Goal: Transaction & Acquisition: Subscribe to service/newsletter

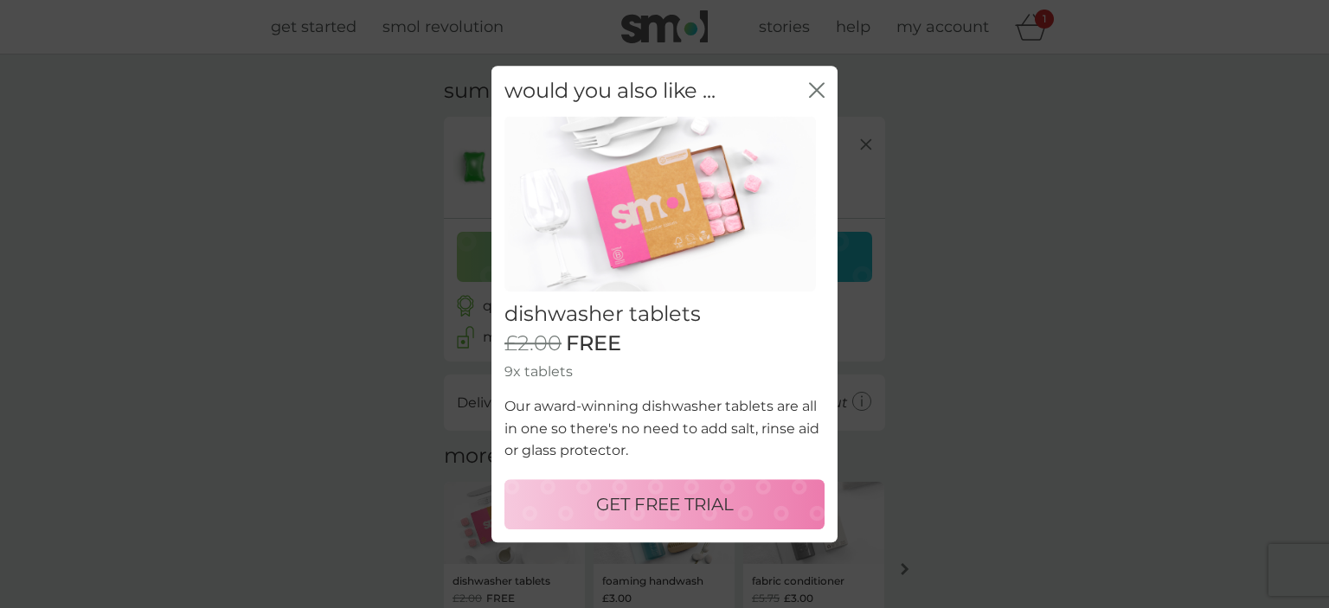
click at [625, 497] on p "GET FREE TRIAL" at bounding box center [665, 504] width 138 height 28
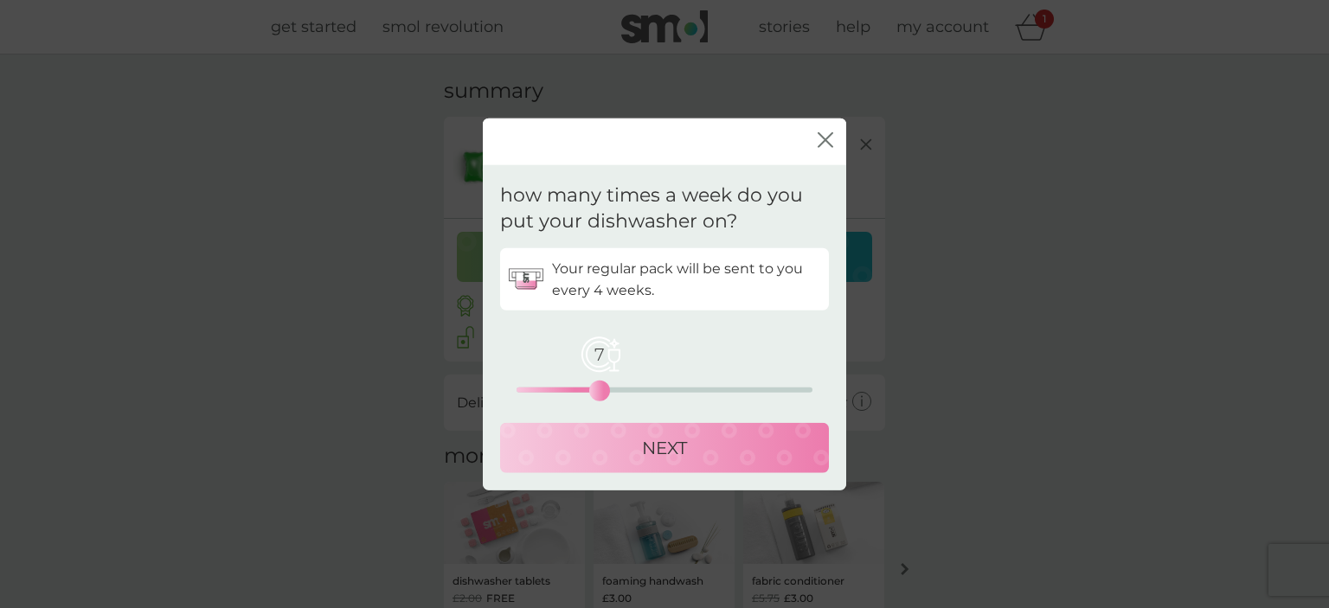
drag, startPoint x: 515, startPoint y: 389, endPoint x: 602, endPoint y: 390, distance: 87.4
click at [602, 390] on div "7" at bounding box center [599, 390] width 7 height 7
click at [654, 445] on p "NEXT" at bounding box center [664, 448] width 45 height 28
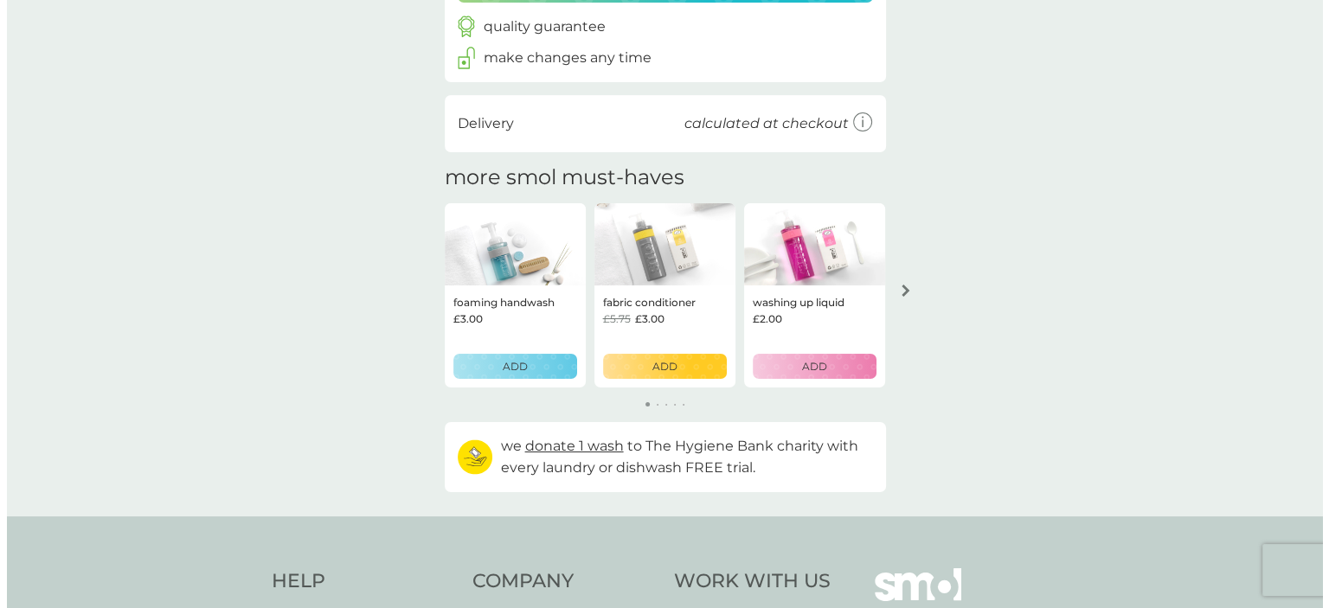
scroll to position [382, 0]
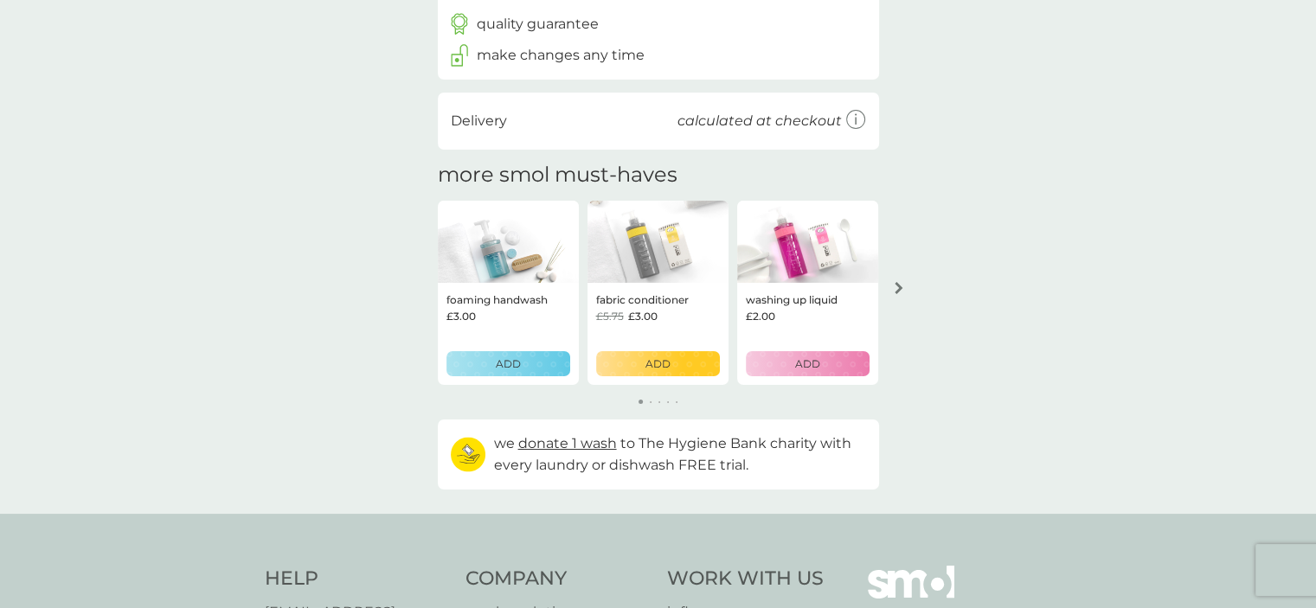
click at [792, 358] on div "ADD" at bounding box center [807, 363] width 101 height 16
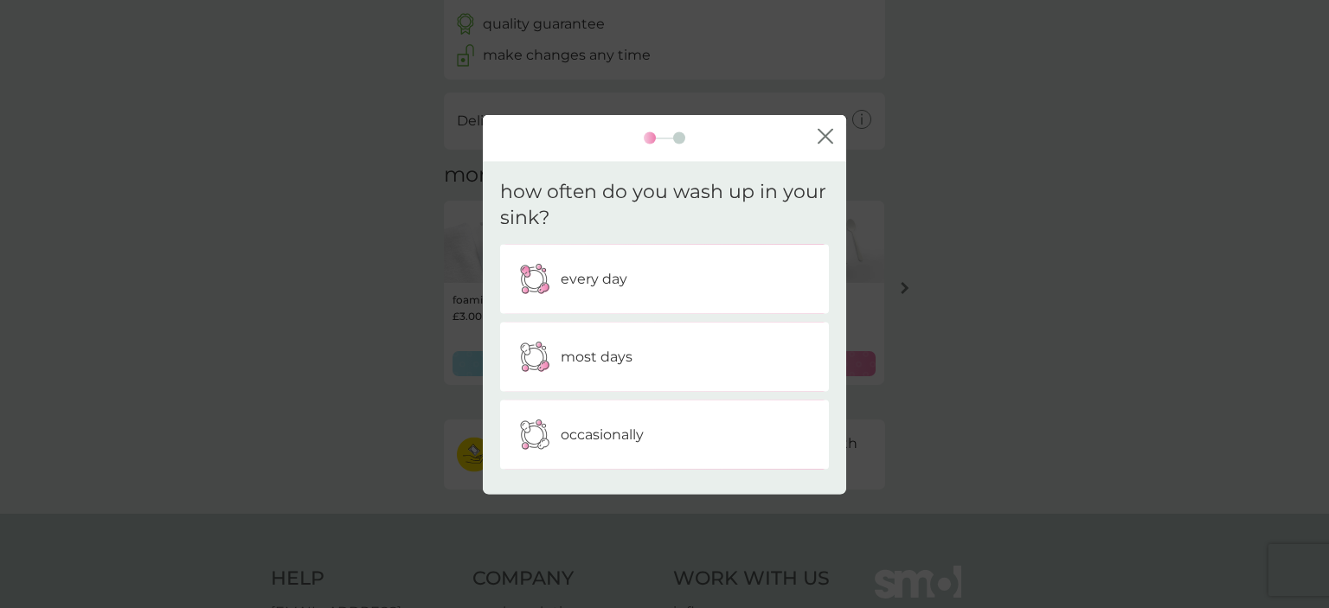
click at [612, 278] on p "every day" at bounding box center [593, 279] width 67 height 22
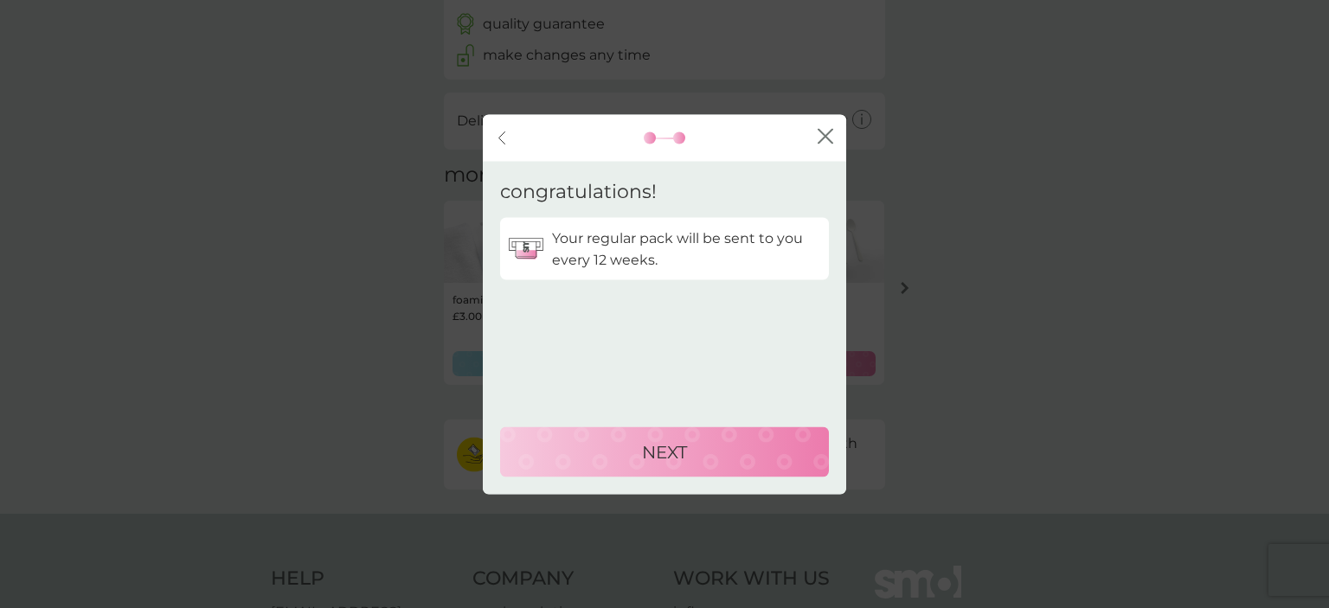
click at [667, 444] on p "NEXT" at bounding box center [664, 452] width 45 height 28
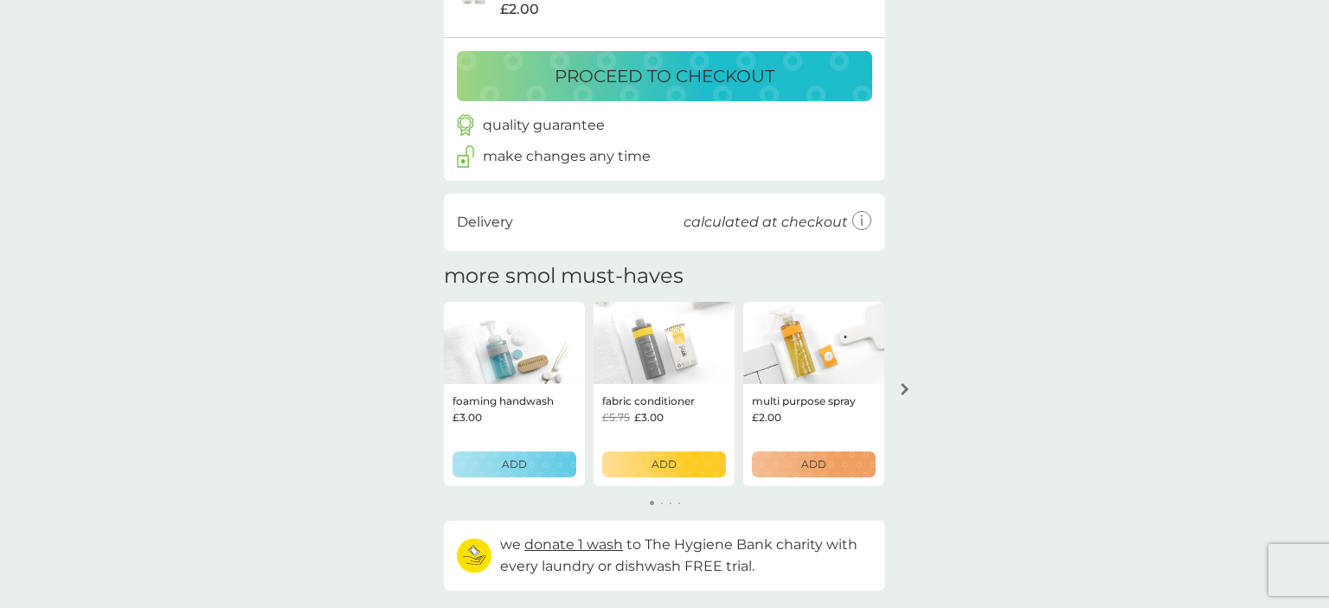
scroll to position [484, 0]
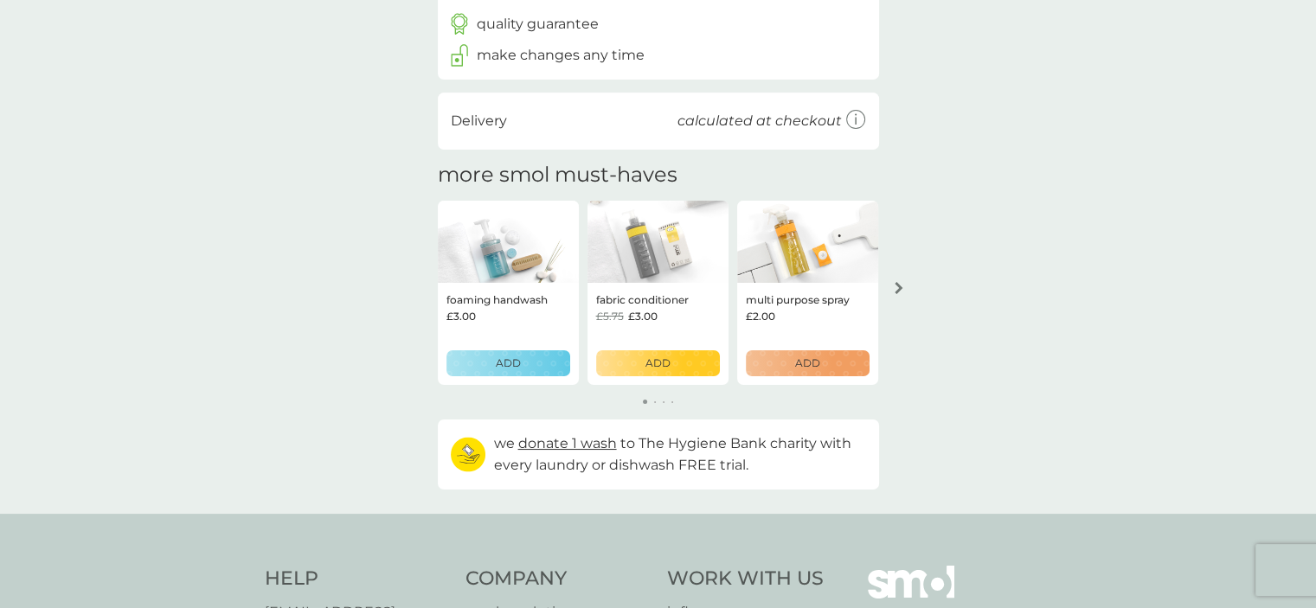
click at [490, 358] on div "ADD" at bounding box center [508, 363] width 101 height 16
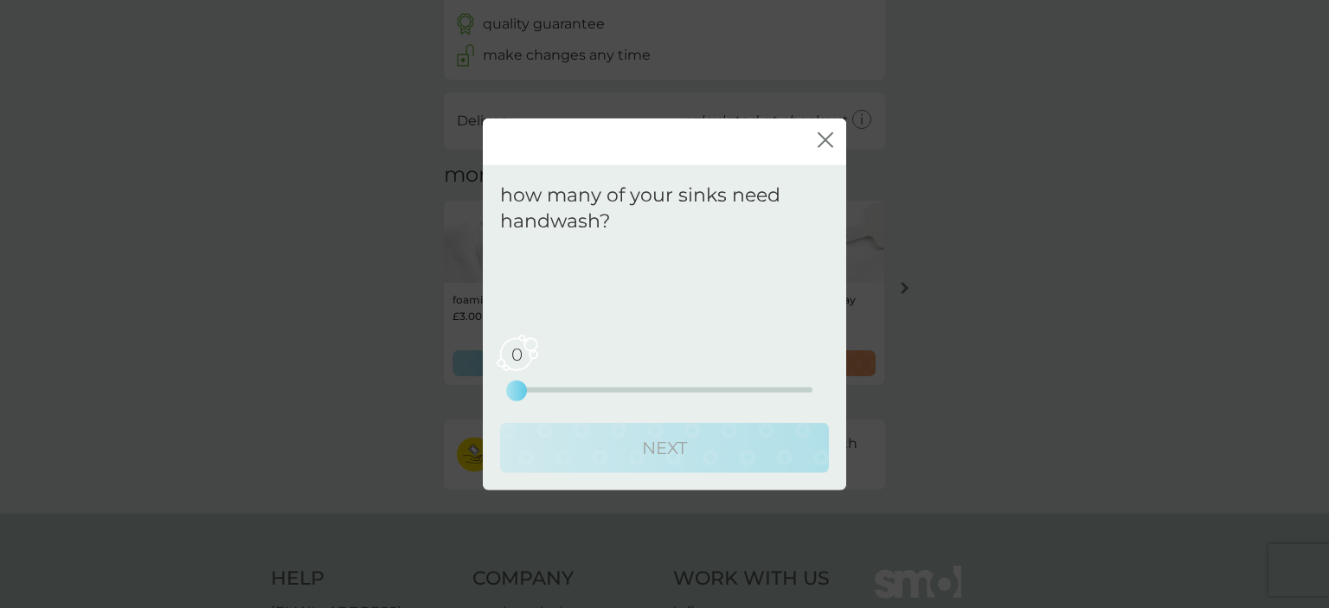
drag, startPoint x: 518, startPoint y: 387, endPoint x: 535, endPoint y: 386, distance: 17.4
click at [535, 386] on div "0 0 2.5 5" at bounding box center [664, 366] width 296 height 70
drag, startPoint x: 518, startPoint y: 387, endPoint x: 546, endPoint y: 387, distance: 27.7
click at [546, 387] on div "0 0 2.5 5" at bounding box center [664, 389] width 296 height 5
drag, startPoint x: 509, startPoint y: 387, endPoint x: 535, endPoint y: 387, distance: 26.0
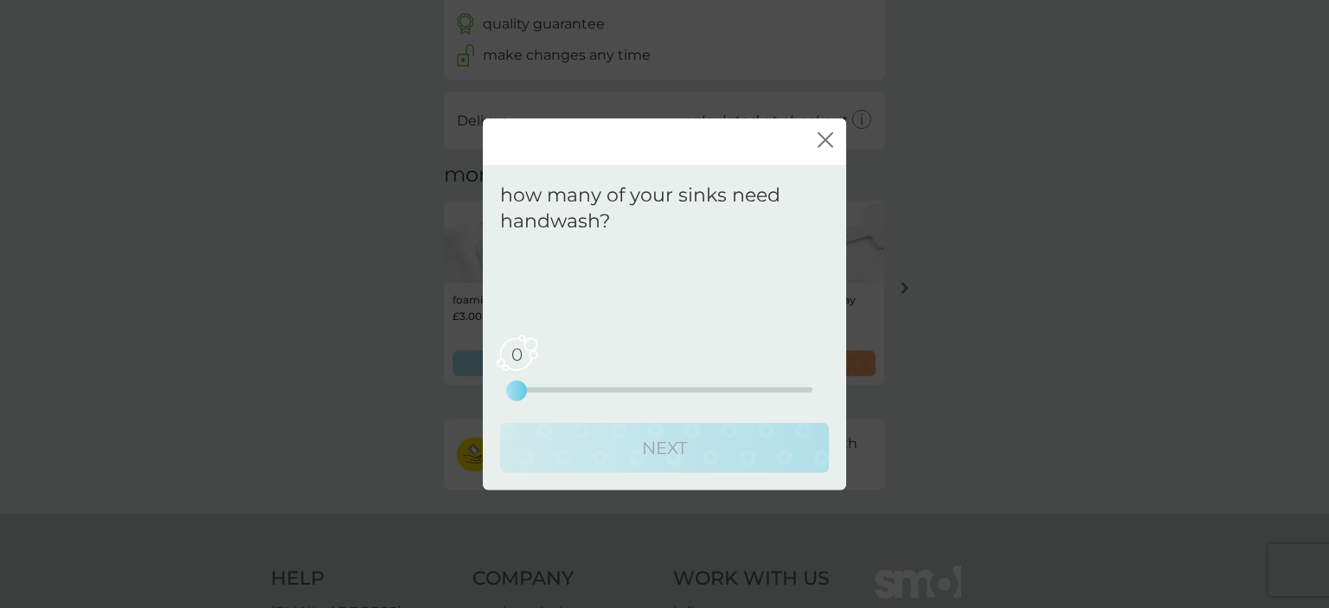
click at [535, 387] on div "0 0 2.5 5" at bounding box center [664, 389] width 296 height 5
click at [512, 352] on span "0" at bounding box center [516, 354] width 43 height 43
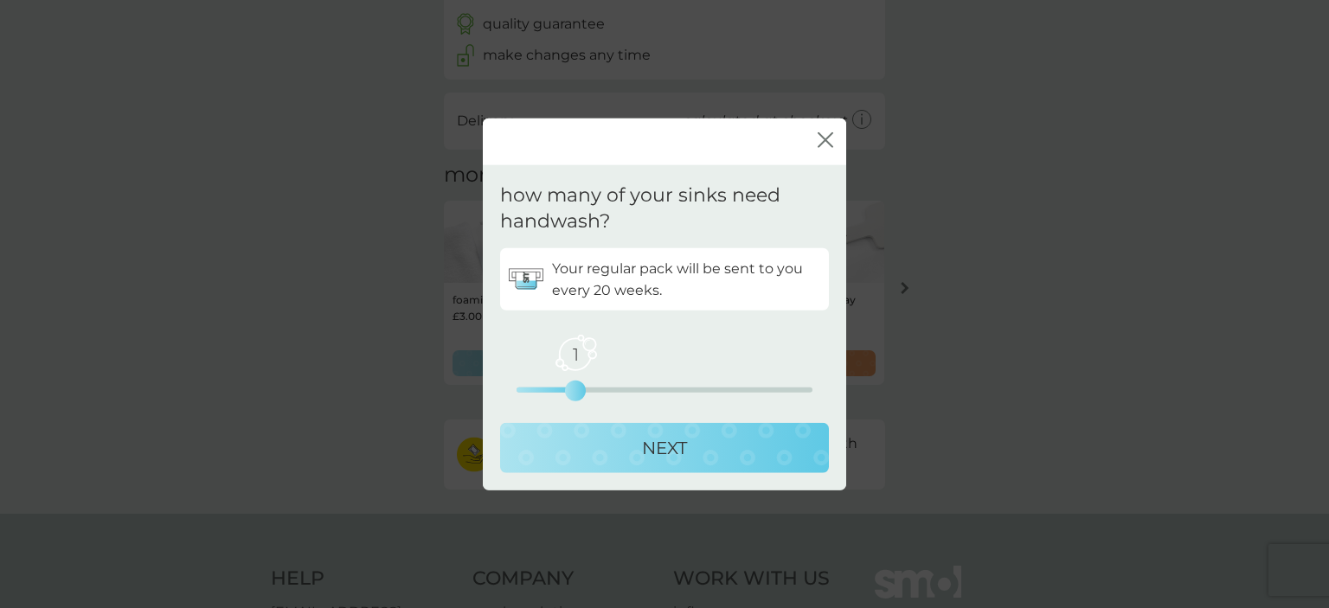
drag, startPoint x: 516, startPoint y: 390, endPoint x: 586, endPoint y: 380, distance: 70.8
click at [586, 380] on div "1 0 2.5 5" at bounding box center [664, 366] width 296 height 70
click at [650, 437] on p "NEXT" at bounding box center [664, 448] width 45 height 28
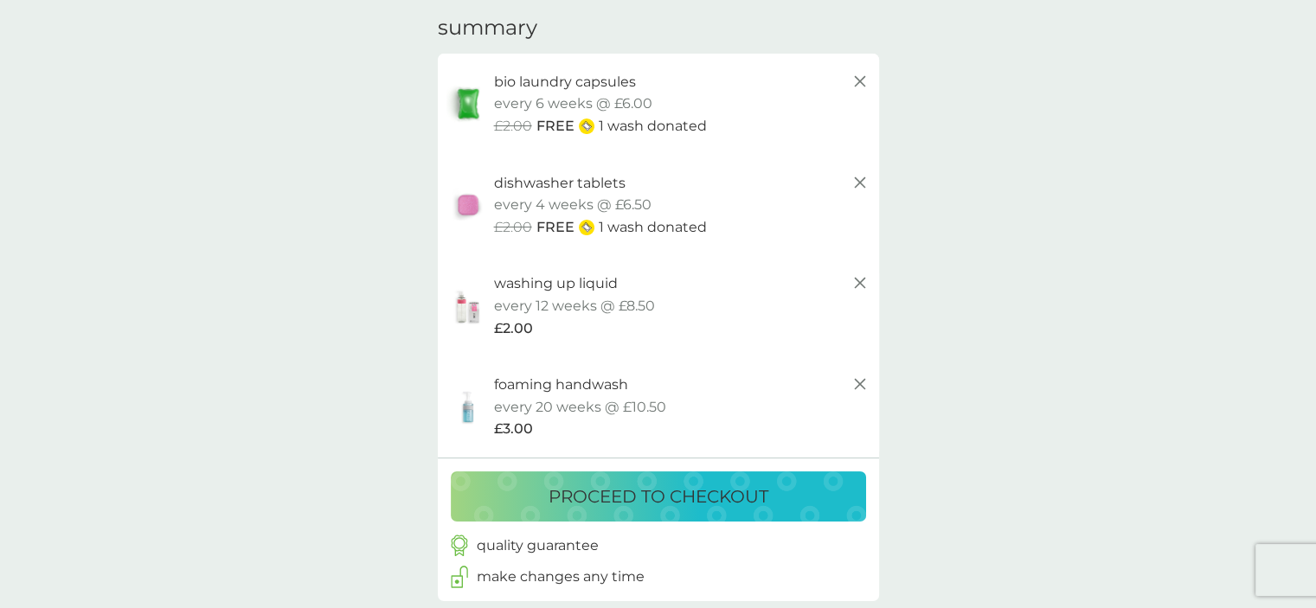
scroll to position [61, 0]
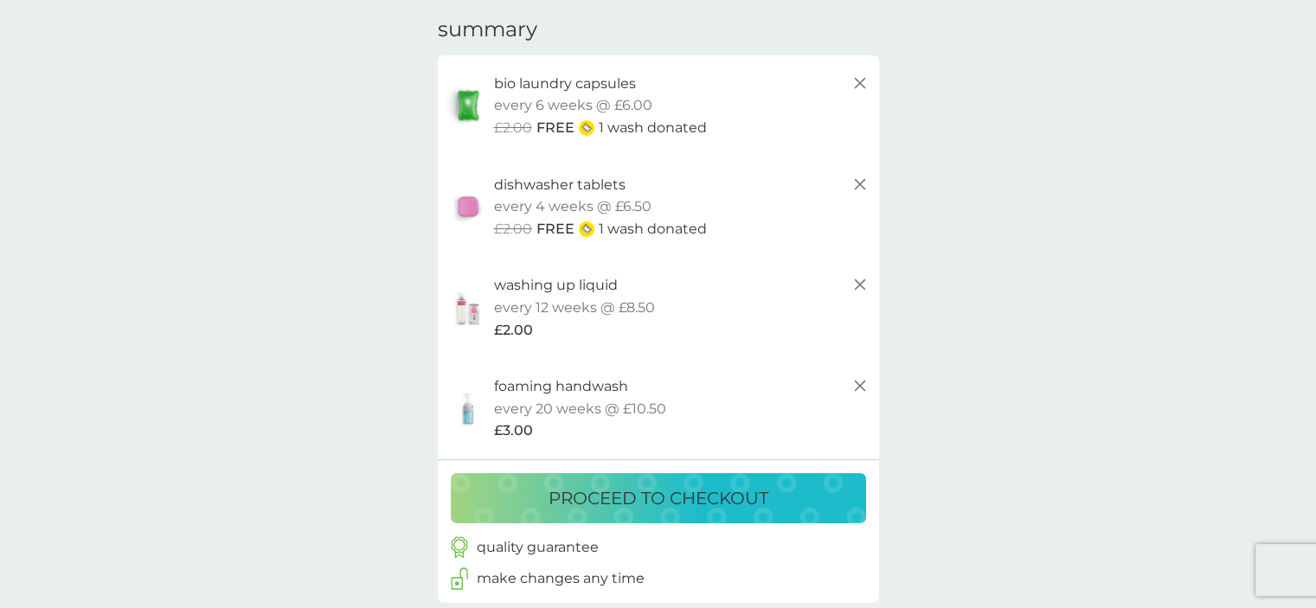
click at [671, 494] on p "proceed to checkout" at bounding box center [658, 498] width 220 height 28
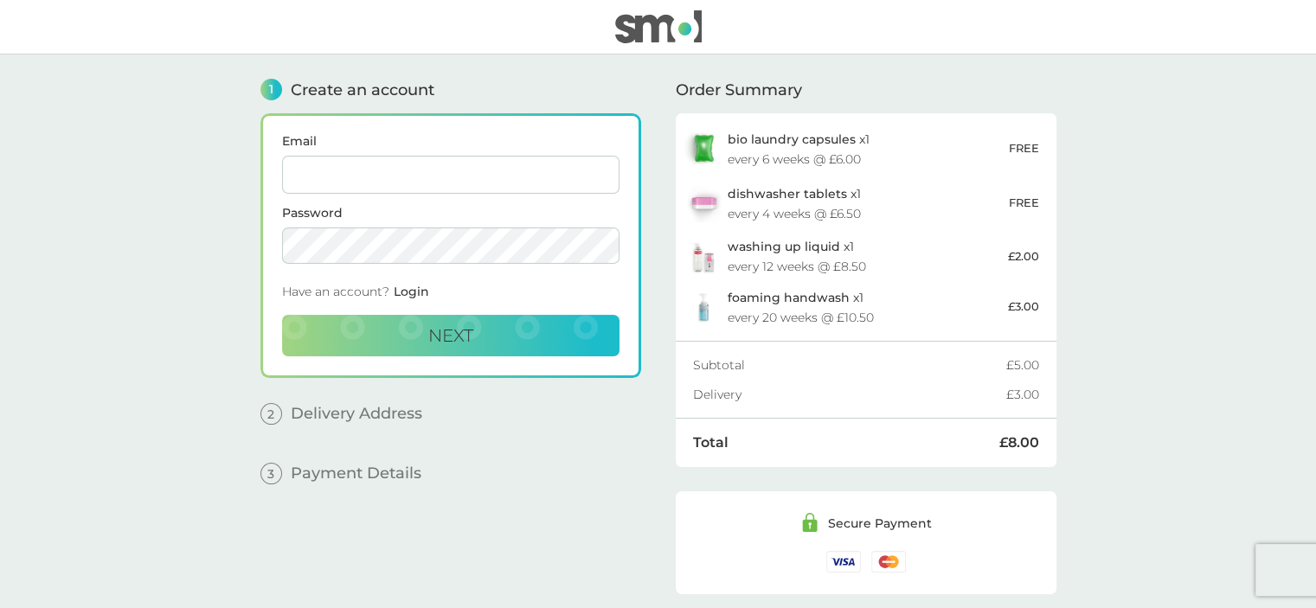
click at [336, 172] on input "Email" at bounding box center [450, 175] width 337 height 38
type input "[EMAIL_ADDRESS][DOMAIN_NAME][PERSON_NAME]"
click at [256, 238] on div "1 Create an account Email [EMAIL_ADDRESS][DOMAIN_NAME][PERSON_NAME] Password Ha…" at bounding box center [658, 337] width 830 height 566
click at [346, 328] on button "Next" at bounding box center [450, 336] width 337 height 42
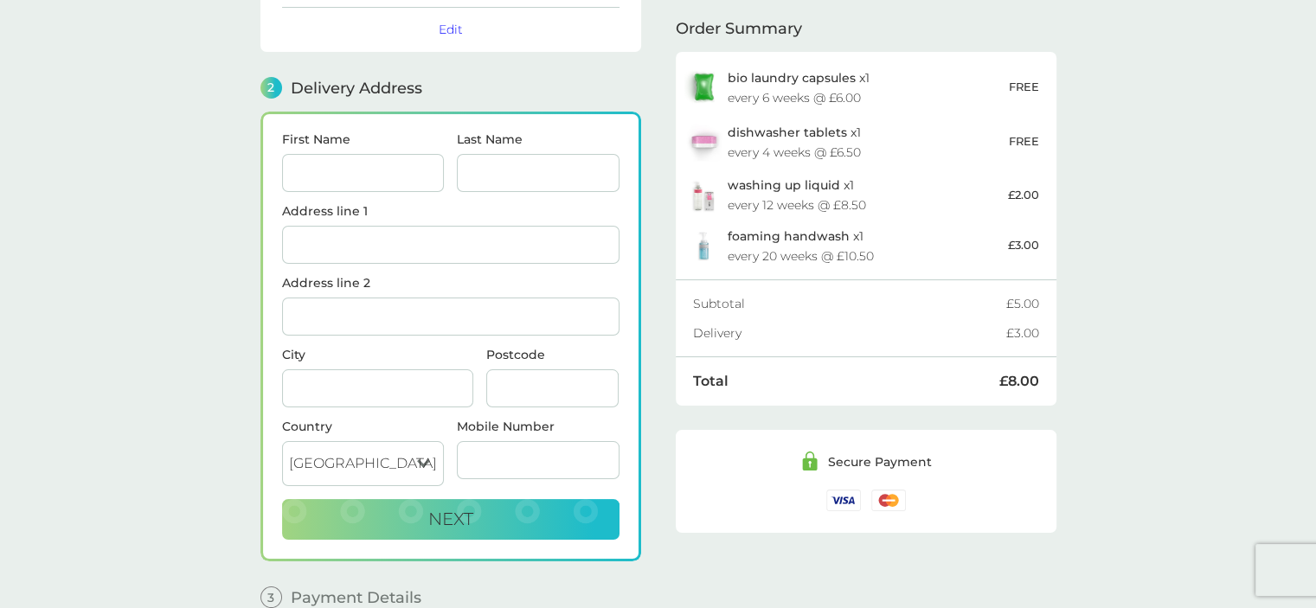
scroll to position [211, 0]
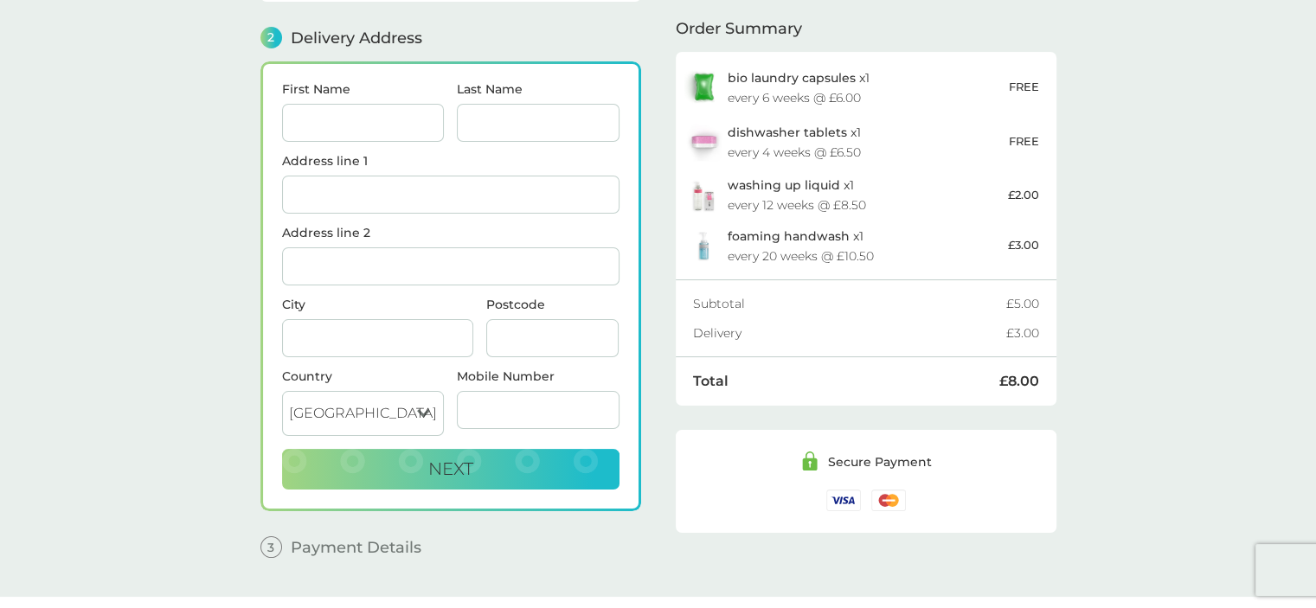
click at [319, 114] on input "First Name" at bounding box center [363, 123] width 163 height 38
type input "Victoria"
type input "[PERSON_NAME]"
type input "Estate Office"
type input "Forestmill"
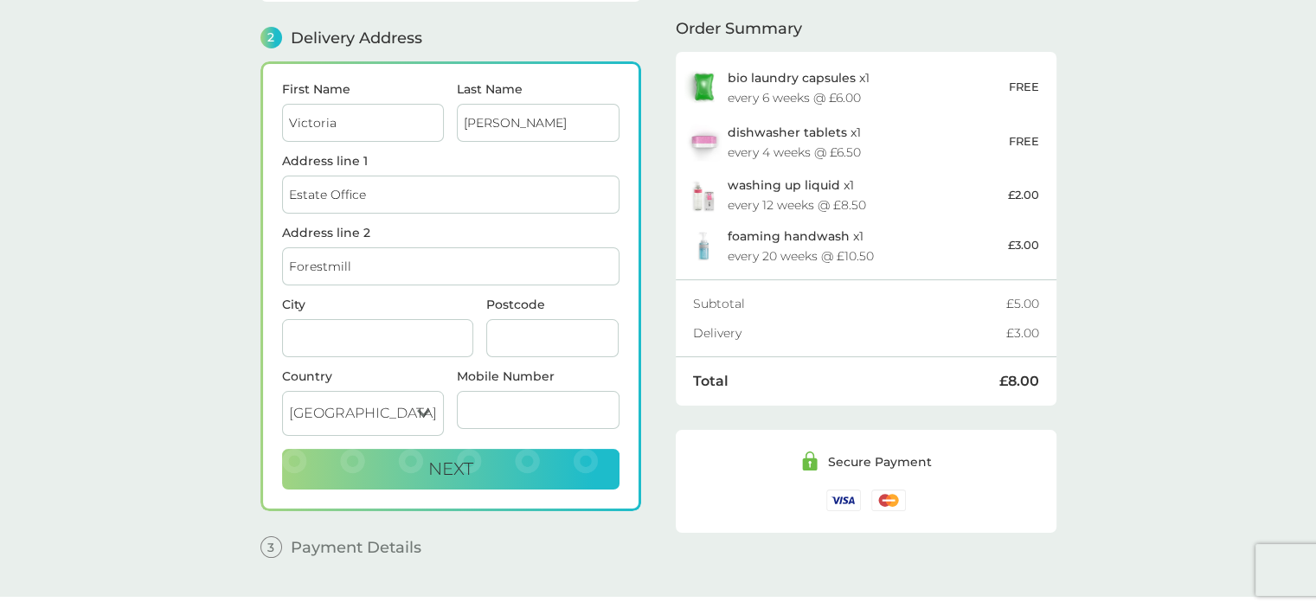
type input "Alloa"
type input "FK10 3QF"
type input "07825168788"
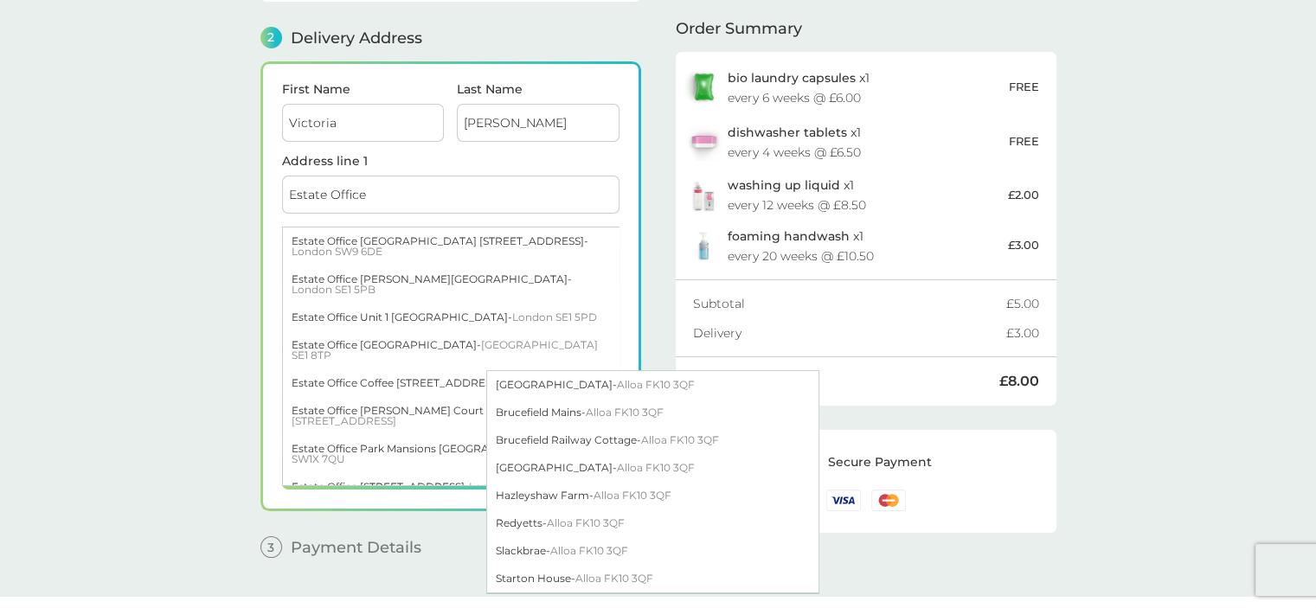
click at [240, 186] on main "1 Create an account [EMAIL_ADDRESS][DOMAIN_NAME][PERSON_NAME] Edit 2 Delivery A…" at bounding box center [658, 219] width 1316 height 753
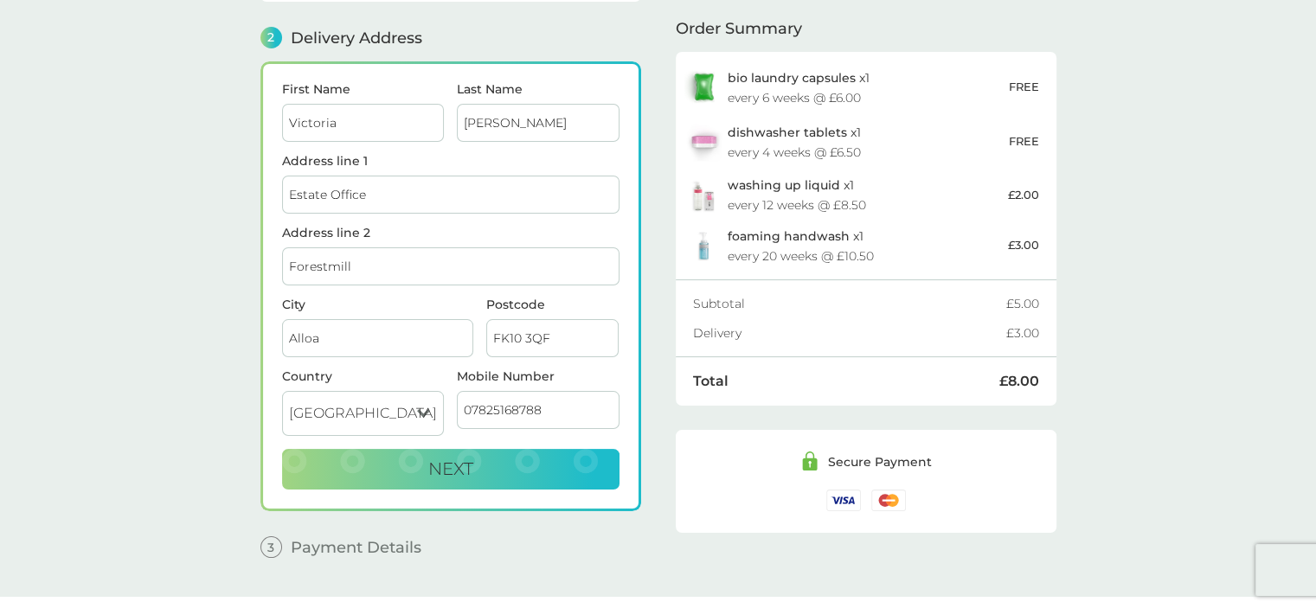
click at [389, 179] on input "Estate Office" at bounding box center [450, 195] width 337 height 38
drag, startPoint x: 479, startPoint y: 193, endPoint x: 284, endPoint y: 192, distance: 195.5
click at [284, 192] on input "Estate Office, Brucefield Es" at bounding box center [450, 195] width 337 height 38
type input "Estate Office, Brucefield Es"
click at [186, 236] on main "1 Create an account [EMAIL_ADDRESS][DOMAIN_NAME][PERSON_NAME] Edit 2 Delivery A…" at bounding box center [658, 219] width 1316 height 753
